Goal: Complete application form

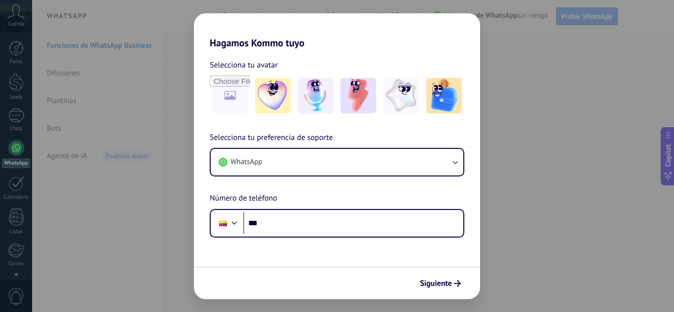
click at [509, 243] on div "Hagamos Kommo tuyo Selecciona tu avatar Selecciona tu preferencia de soporte Wh…" at bounding box center [337, 156] width 674 height 312
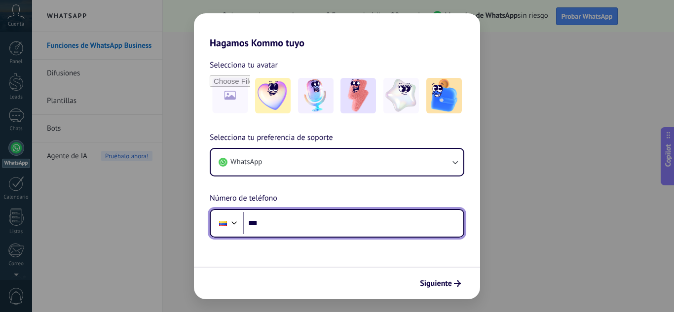
click at [352, 225] on input "***" at bounding box center [353, 223] width 220 height 23
type input "**********"
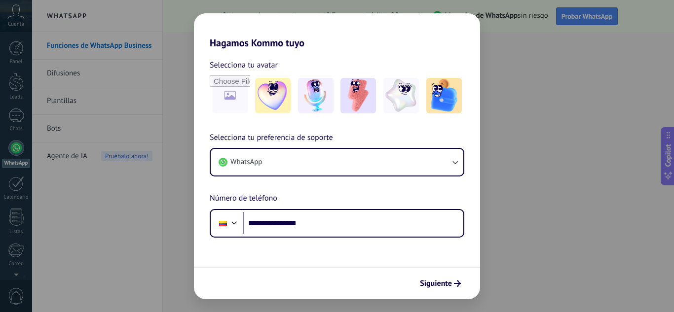
click at [448, 286] on span "Siguiente" at bounding box center [436, 283] width 32 height 7
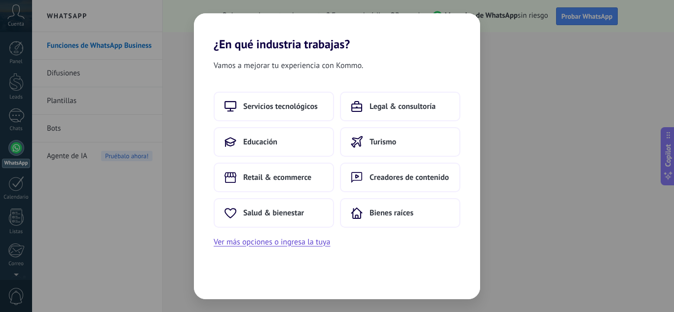
click at [512, 156] on div "¿En qué industria trabajas? Vamos a mejorar tu experiencia con Kommo. Servicios…" at bounding box center [337, 156] width 674 height 312
click at [283, 142] on button "Educación" at bounding box center [274, 142] width 120 height 30
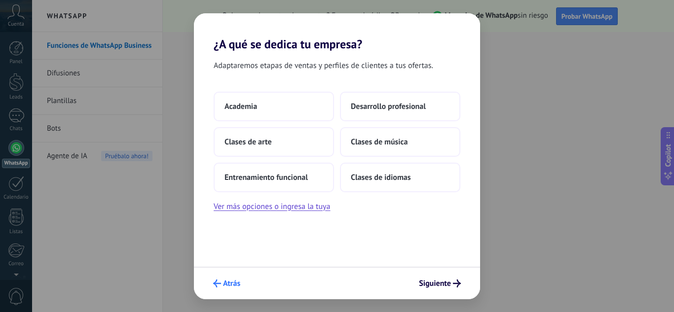
click at [217, 279] on button "Atrás" at bounding box center [227, 283] width 36 height 17
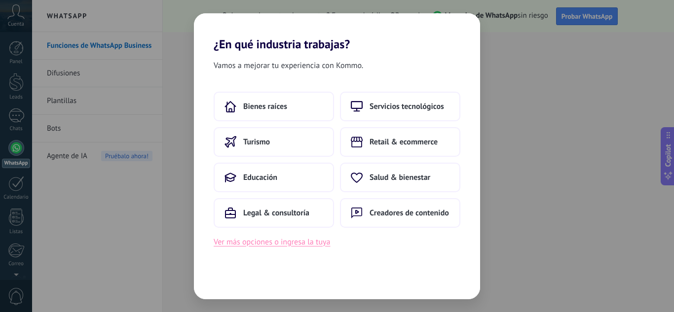
click at [252, 241] on button "Ver más opciones o ingresa la tuya" at bounding box center [272, 242] width 116 height 13
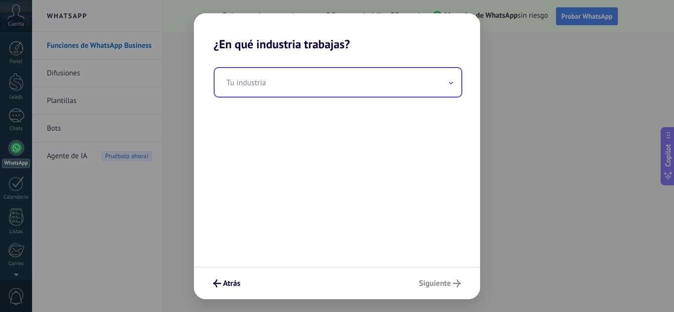
click at [275, 86] on input "text" at bounding box center [338, 82] width 247 height 29
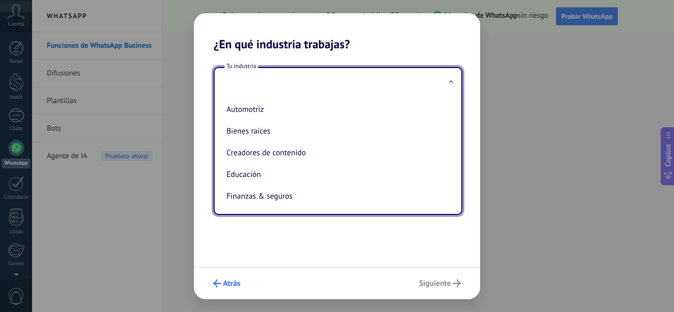
click at [214, 288] on button "Atrás" at bounding box center [227, 283] width 36 height 17
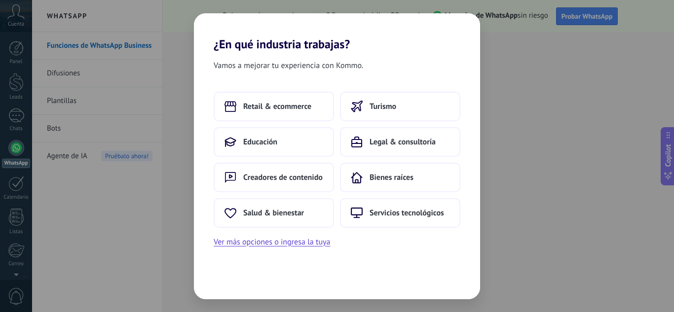
click at [64, 96] on div "¿En qué industria trabajas? Vamos a mejorar tu experiencia con Kommo. Retail & …" at bounding box center [337, 156] width 674 height 312
drag, startPoint x: 144, startPoint y: 67, endPoint x: 136, endPoint y: 55, distance: 14.2
click at [136, 55] on div "¿En qué industria trabajas? Vamos a mejorar tu experiencia con Kommo. Retail & …" at bounding box center [337, 156] width 674 height 312
